Goal: Task Accomplishment & Management: Manage account settings

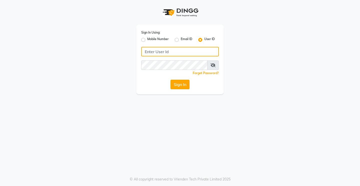
type input "Rimshamakeover123"
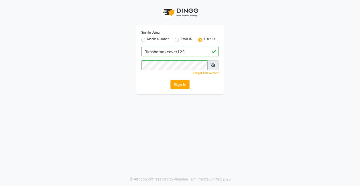
click at [184, 84] on button "Sign In" at bounding box center [180, 85] width 19 height 10
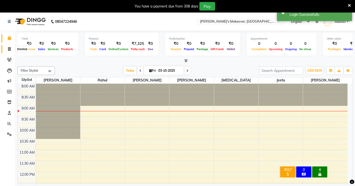
click at [10, 49] on icon at bounding box center [9, 49] width 3 height 4
select select "7317"
select select "service"
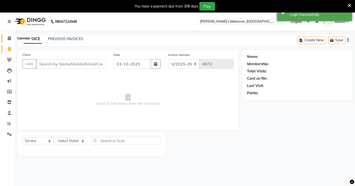
click at [10, 39] on icon at bounding box center [9, 38] width 3 height 4
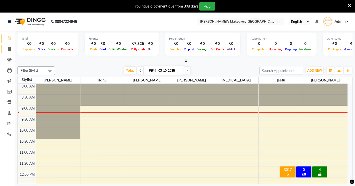
click at [8, 45] on link "Invoice" at bounding box center [8, 49] width 12 height 8
select select "service"
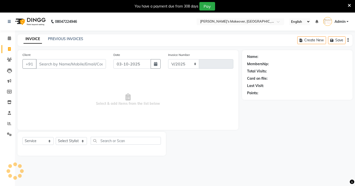
select select "7317"
type input "4972"
click at [96, 63] on input "Client" at bounding box center [71, 64] width 70 height 10
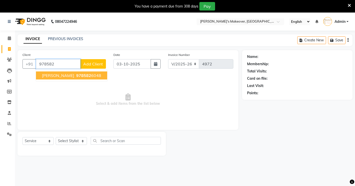
click at [90, 76] on ngb-highlight "978582 6048" at bounding box center [88, 75] width 26 height 5
type input "9785826048"
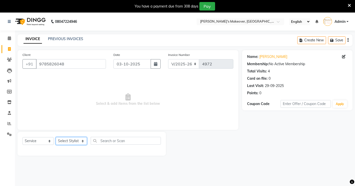
click at [76, 138] on select "Select Stylist [PERSON_NAME] [PERSON_NAME] NAVEEN [MEDICAL_DATA][PERSON_NAME] […" at bounding box center [71, 141] width 31 height 8
select select "65689"
click at [56, 137] on select "Select Stylist [PERSON_NAME] [PERSON_NAME] NAVEEN [MEDICAL_DATA][PERSON_NAME] […" at bounding box center [71, 141] width 31 height 8
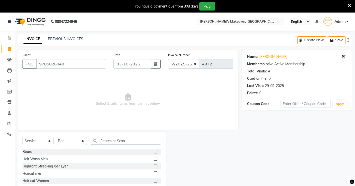
click at [154, 152] on label at bounding box center [156, 151] width 4 height 4
click at [154, 152] on input "checkbox" at bounding box center [155, 151] width 3 height 3
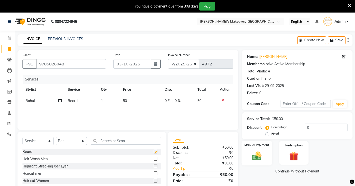
checkbox input "false"
click at [260, 155] on img at bounding box center [257, 155] width 15 height 11
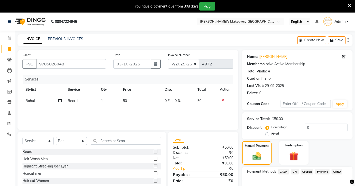
scroll to position [29, 0]
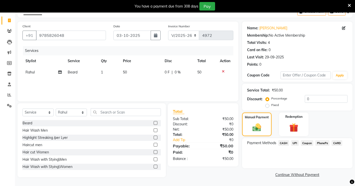
click at [297, 143] on span "UPI" at bounding box center [295, 143] width 8 height 6
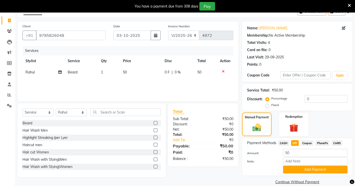
scroll to position [36, 0]
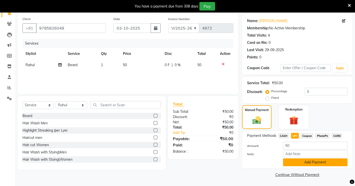
click at [289, 161] on button "Add Payment" at bounding box center [315, 162] width 65 height 8
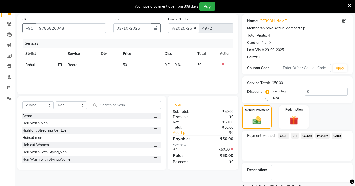
scroll to position [57, 0]
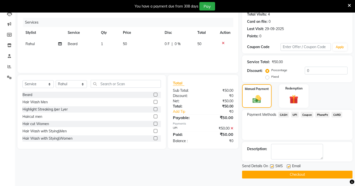
click at [285, 174] on button "Checkout" at bounding box center [297, 174] width 111 height 8
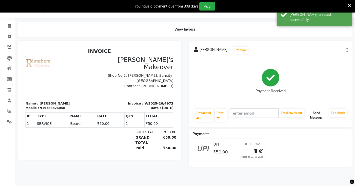
click at [322, 116] on button "Send Message" at bounding box center [317, 115] width 22 height 13
click at [333, 113] on link "Feedback" at bounding box center [339, 113] width 18 height 9
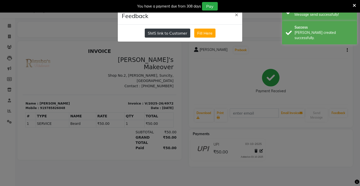
click at [170, 33] on button "SMS link to Customer" at bounding box center [168, 33] width 46 height 9
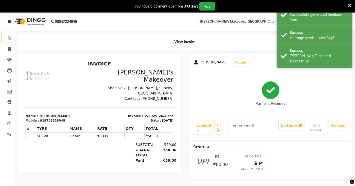
click at [9, 41] on span at bounding box center [9, 39] width 9 height 6
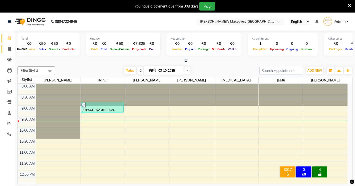
click at [12, 47] on span at bounding box center [9, 49] width 9 height 6
select select "service"
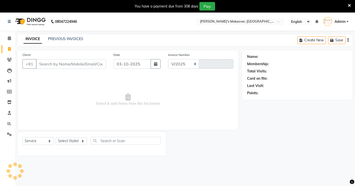
select select "7317"
type input "4973"
click at [54, 62] on input "Client" at bounding box center [71, 64] width 70 height 10
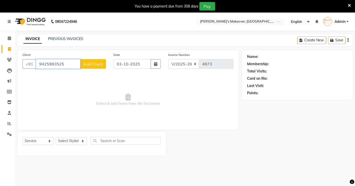
type input "9425993525"
click at [97, 66] on span "Add Client" at bounding box center [93, 63] width 20 height 5
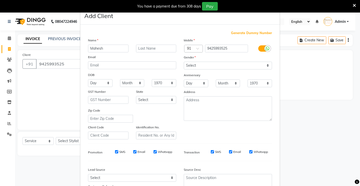
type input "Mahesh"
type input "[PERSON_NAME]"
click at [230, 64] on select "Select [DEMOGRAPHIC_DATA] [DEMOGRAPHIC_DATA] Other Prefer Not To Say" at bounding box center [228, 66] width 88 height 8
select select "[DEMOGRAPHIC_DATA]"
click at [184, 62] on select "Select [DEMOGRAPHIC_DATA] [DEMOGRAPHIC_DATA] Other Prefer Not To Say" at bounding box center [228, 66] width 88 height 8
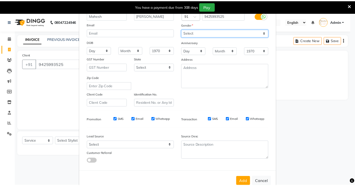
scroll to position [45, 0]
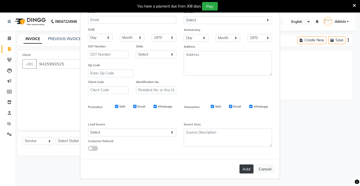
click at [247, 168] on button "Add" at bounding box center [247, 168] width 14 height 9
select select
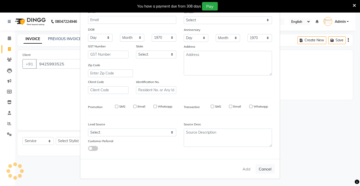
select select
checkbox input "false"
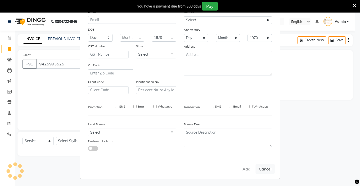
checkbox input "false"
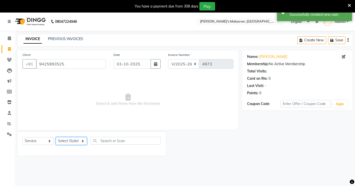
click at [72, 139] on select "Select Stylist [PERSON_NAME] [PERSON_NAME] NAVEEN [MEDICAL_DATA][PERSON_NAME] […" at bounding box center [71, 141] width 31 height 8
select select "65689"
click at [56, 137] on select "Select Stylist [PERSON_NAME] [PERSON_NAME] NAVEEN [MEDICAL_DATA][PERSON_NAME] […" at bounding box center [71, 141] width 31 height 8
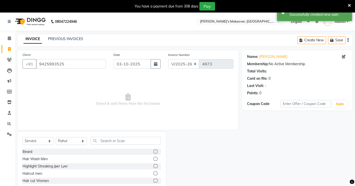
click at [154, 174] on label at bounding box center [156, 173] width 4 height 4
click at [154, 174] on input "checkbox" at bounding box center [155, 173] width 3 height 3
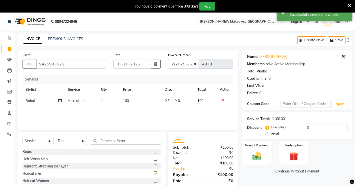
checkbox input "false"
click at [260, 158] on img at bounding box center [257, 155] width 15 height 11
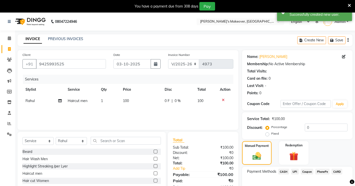
click at [284, 171] on span "CASH" at bounding box center [284, 171] width 11 height 6
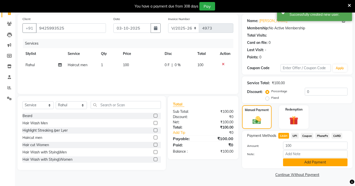
click at [289, 162] on button "Add Payment" at bounding box center [315, 162] width 65 height 8
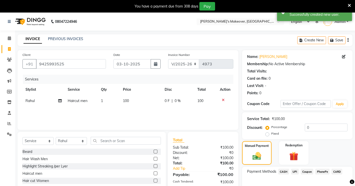
scroll to position [57, 0]
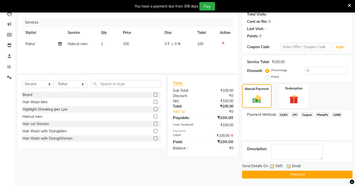
click at [277, 174] on button "Checkout" at bounding box center [297, 174] width 111 height 8
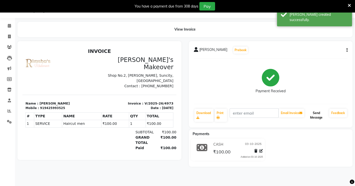
drag, startPoint x: 312, startPoint y: 115, endPoint x: 323, endPoint y: 115, distance: 10.8
click at [313, 115] on button "Send Message" at bounding box center [317, 115] width 22 height 13
click at [334, 112] on link "Feedback" at bounding box center [339, 113] width 18 height 9
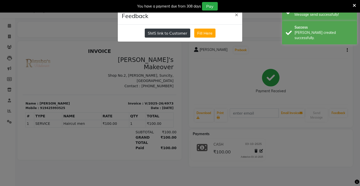
click at [161, 35] on button "SMS link to Customer" at bounding box center [168, 33] width 46 height 9
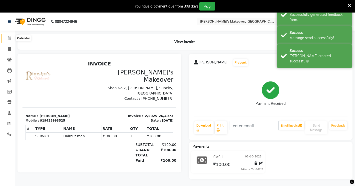
click at [9, 40] on span at bounding box center [9, 39] width 9 height 6
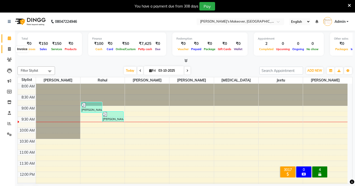
click at [10, 47] on icon at bounding box center [9, 49] width 3 height 4
select select "7317"
select select "service"
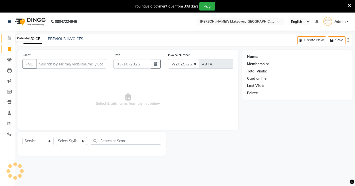
click at [7, 37] on span at bounding box center [9, 39] width 9 height 6
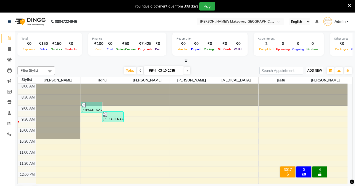
click at [309, 69] on span "ADD NEW" at bounding box center [315, 71] width 15 height 4
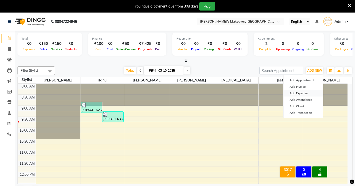
click at [292, 92] on link "Add Expense" at bounding box center [304, 93] width 40 height 7
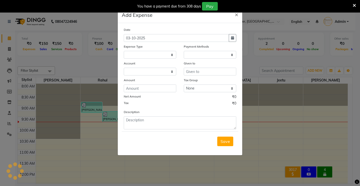
select select "1"
select select "6406"
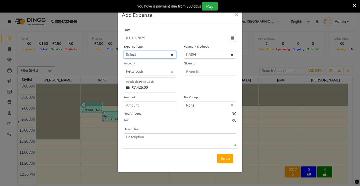
click at [160, 52] on select "Select Advance Salary Baba Bank Service Charges CLEANING Clinical charges DM SI…" at bounding box center [150, 55] width 53 height 8
select select "19381"
click at [124, 51] on select "Select Advance Salary Baba Bank Service Charges CLEANING Clinical charges DM SI…" at bounding box center [150, 55] width 53 height 8
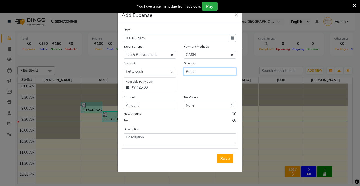
type input "Rahul"
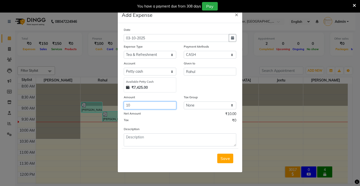
type input "10"
click at [222, 157] on span "Save" at bounding box center [226, 158] width 10 height 5
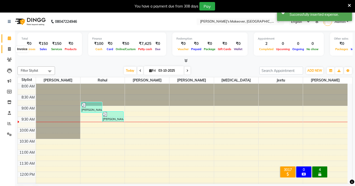
click at [8, 48] on icon at bounding box center [9, 49] width 3 height 4
select select "service"
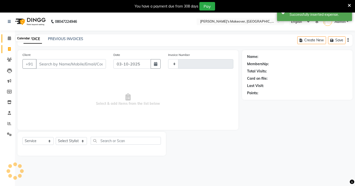
type input "4974"
click at [8, 40] on span at bounding box center [9, 39] width 9 height 6
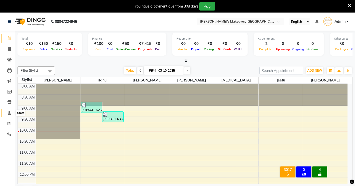
click at [10, 113] on icon at bounding box center [9, 113] width 3 height 4
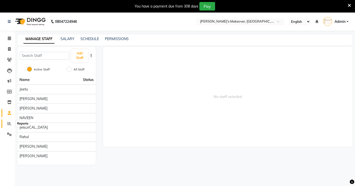
click at [12, 124] on span at bounding box center [9, 124] width 9 height 6
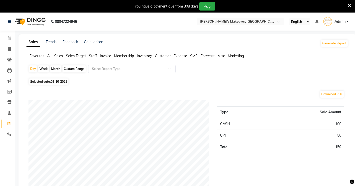
click at [178, 55] on span "Expense" at bounding box center [181, 56] width 14 height 5
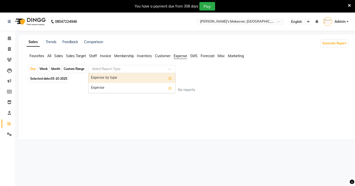
click at [169, 69] on span at bounding box center [171, 70] width 6 height 5
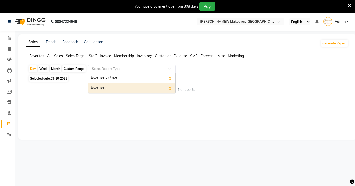
click at [160, 88] on div "Expense" at bounding box center [132, 88] width 87 height 10
select select "filtered_report"
select select "pdf"
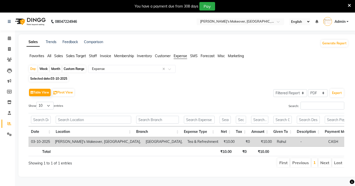
click at [59, 78] on span "03-10-2025" at bounding box center [59, 79] width 17 height 4
select select "10"
select select "2025"
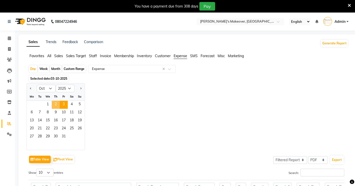
click at [58, 101] on span "2" at bounding box center [56, 105] width 8 height 8
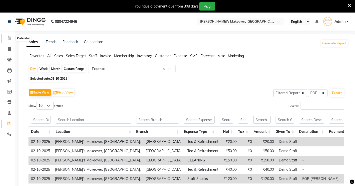
click at [11, 36] on span at bounding box center [9, 39] width 9 height 6
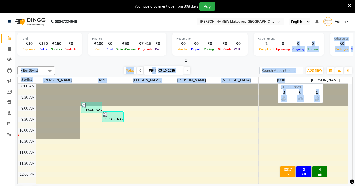
drag, startPoint x: 292, startPoint y: 62, endPoint x: 317, endPoint y: 79, distance: 30.6
click at [317, 79] on div "Total ₹10 Expenses ₹150 Sales ₹150 Services ₹0 Products Finance ₹100 Cash ₹0 Ca…" at bounding box center [185, 115] width 340 height 168
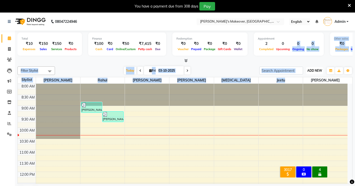
click at [313, 69] on span "ADD NEW" at bounding box center [315, 71] width 15 height 4
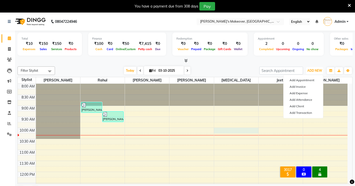
drag, startPoint x: 235, startPoint y: 132, endPoint x: 235, endPoint y: 128, distance: 4.0
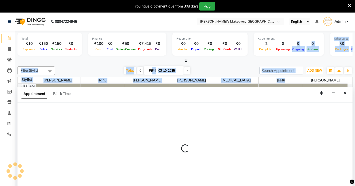
scroll to position [10, 0]
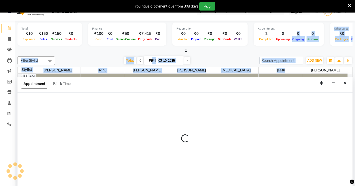
select select "77366"
select select "600"
select select "tentative"
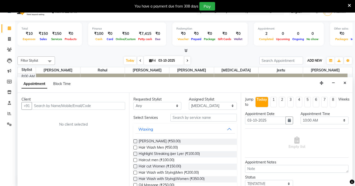
click at [312, 57] on button "ADD NEW Toggle Dropdown" at bounding box center [314, 60] width 17 height 7
click at [86, 53] on div at bounding box center [185, 50] width 335 height 5
click at [289, 51] on div at bounding box center [185, 50] width 335 height 5
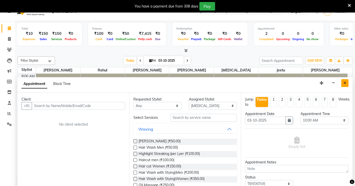
click at [345, 82] on icon "Close" at bounding box center [345, 83] width 3 height 4
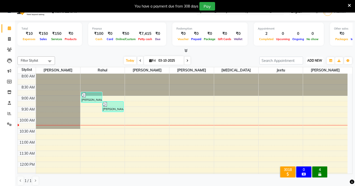
click at [313, 59] on span "ADD NEW" at bounding box center [315, 61] width 15 height 4
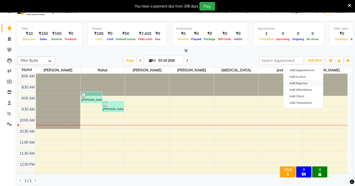
click at [296, 83] on link "Add Expense" at bounding box center [304, 83] width 40 height 7
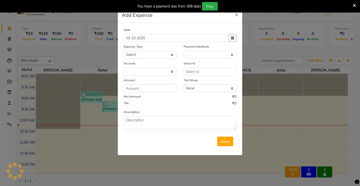
select select "1"
select select "6406"
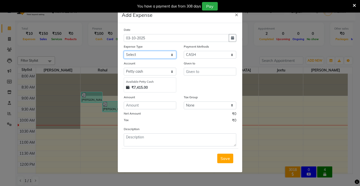
click at [145, 52] on select "Select Advance Salary Baba Bank Service Charges CLEANING Clinical charges DM SI…" at bounding box center [150, 55] width 53 height 8
select select "19381"
click at [124, 51] on select "Select Advance Salary Baba Bank Service Charges CLEANING Clinical charges DM SI…" at bounding box center [150, 55] width 53 height 8
click at [128, 108] on input "number" at bounding box center [150, 105] width 53 height 8
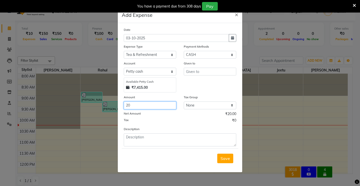
type input "20"
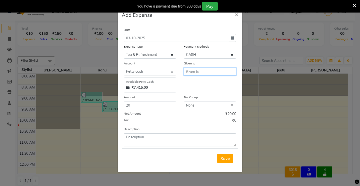
click at [209, 70] on input "text" at bounding box center [210, 72] width 53 height 8
type input "d"
type input "DEMO STAFF"
click at [222, 156] on span "Save" at bounding box center [226, 158] width 10 height 5
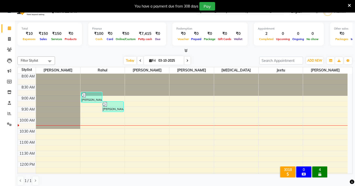
click at [186, 50] on icon at bounding box center [186, 51] width 3 height 4
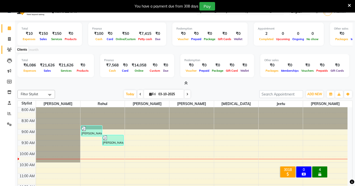
click at [10, 49] on icon at bounding box center [9, 50] width 5 height 4
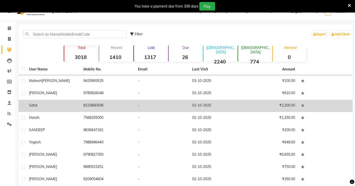
click at [128, 104] on td "8233660506" at bounding box center [108, 106] width 55 height 12
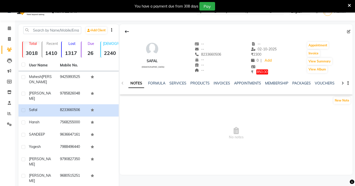
click at [186, 82] on ul "NOTES FORMULA SERVICES PRODUCTS INVOICES APPOINTMENTS MEMBERSHIP PACKAGES VOUCH…" at bounding box center [288, 83] width 318 height 5
click at [175, 82] on link "SERVICES" at bounding box center [178, 83] width 17 height 5
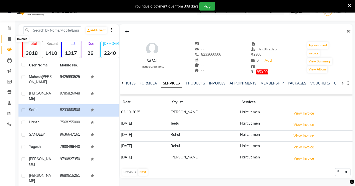
click at [9, 39] on icon at bounding box center [9, 39] width 3 height 4
select select "service"
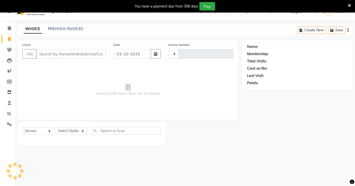
type input "4974"
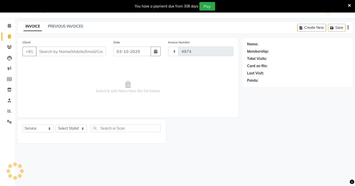
select select "7317"
click at [11, 47] on icon at bounding box center [9, 47] width 5 height 4
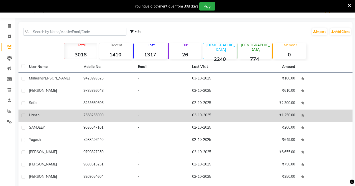
click at [123, 116] on td "7568255000" at bounding box center [108, 115] width 55 height 12
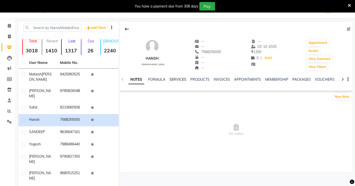
click at [178, 77] on link "SERVICES" at bounding box center [178, 79] width 17 height 5
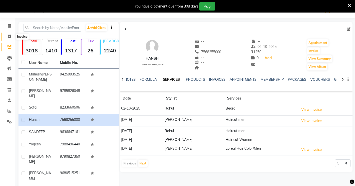
click at [10, 35] on icon at bounding box center [9, 37] width 3 height 4
select select "7317"
select select "service"
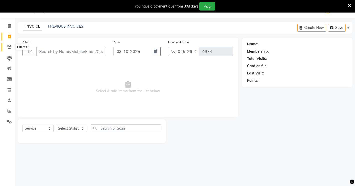
click at [8, 46] on icon at bounding box center [9, 47] width 5 height 4
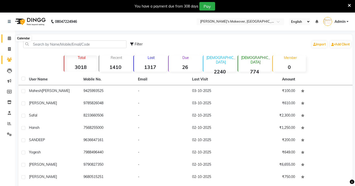
click at [9, 38] on icon at bounding box center [9, 38] width 3 height 4
